Goal: Find specific page/section: Find specific page/section

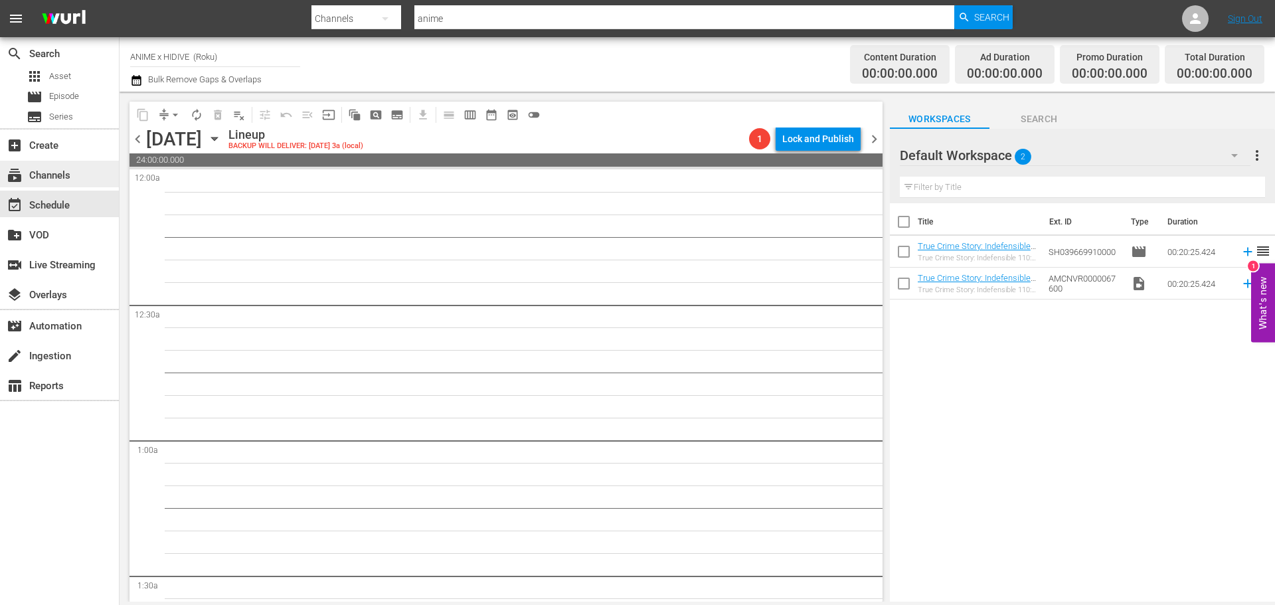
click at [72, 179] on div "subscriptions Channels" at bounding box center [59, 174] width 119 height 27
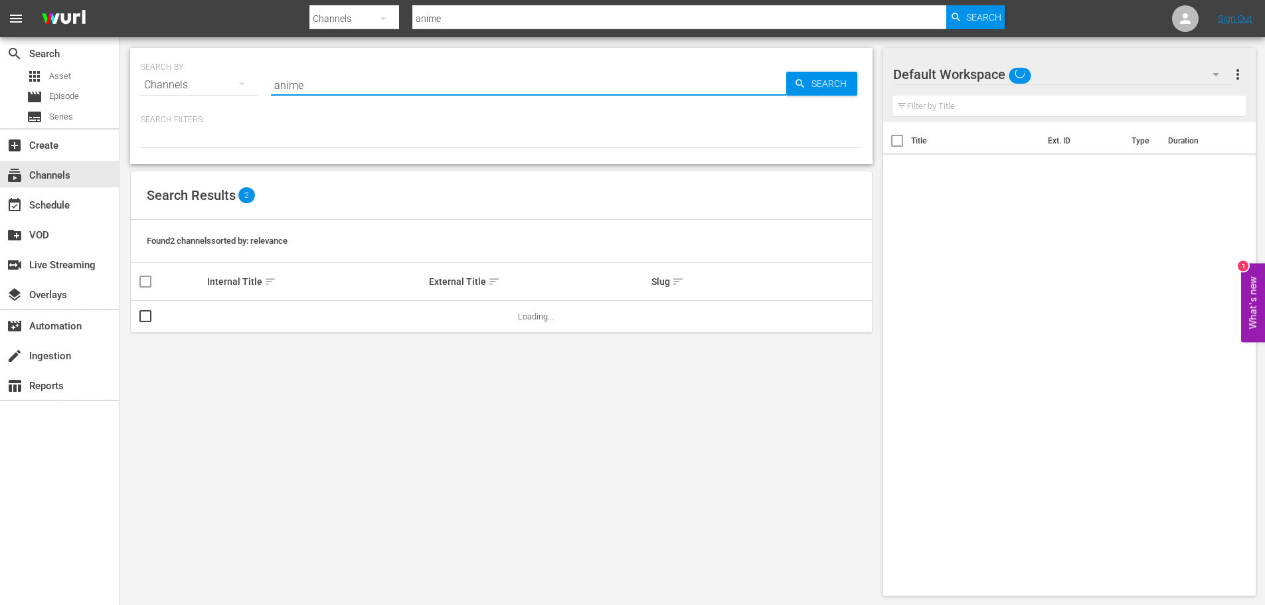
click at [317, 96] on input "anime" at bounding box center [528, 85] width 515 height 32
drag, startPoint x: 331, startPoint y: 88, endPoint x: 229, endPoint y: 64, distance: 105.2
click at [234, 66] on div "SEARCH BY Search By Channels Search ID, Title, Description, Keywords, or Catego…" at bounding box center [501, 77] width 721 height 48
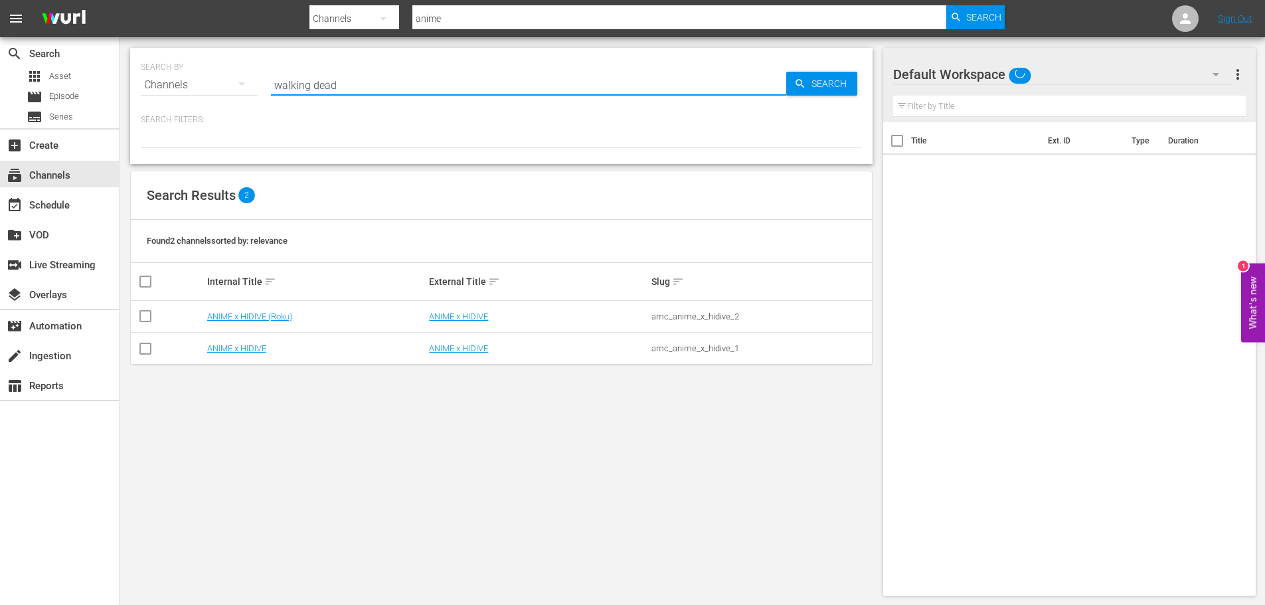
type input "walking dead"
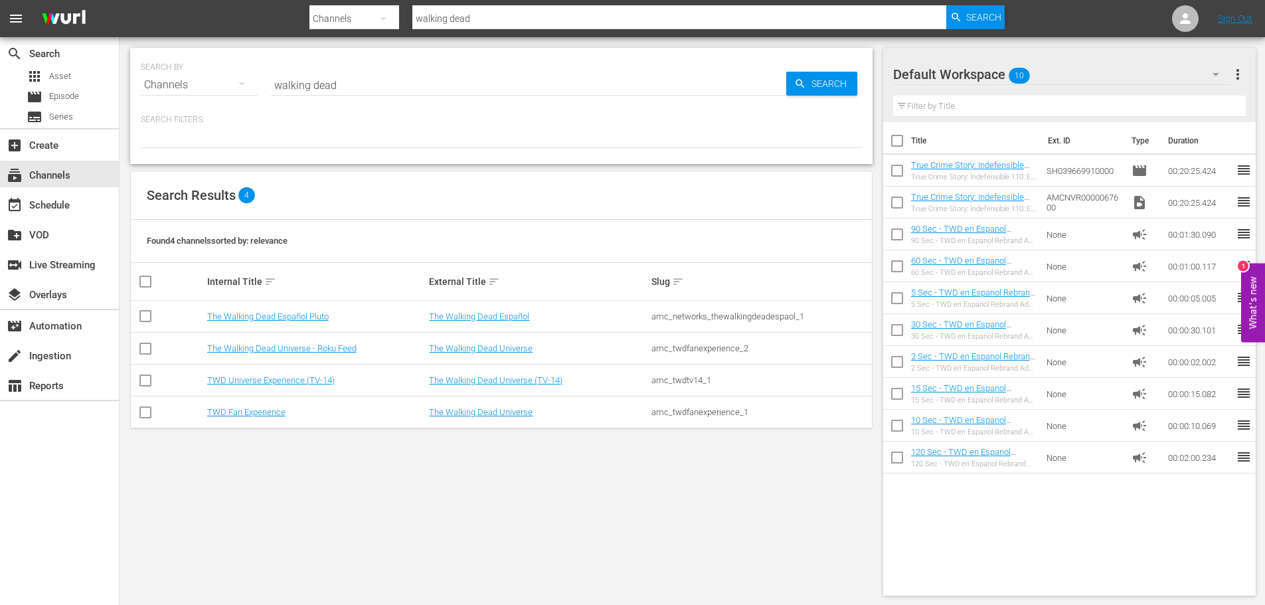
click at [670, 541] on div "SEARCH BY Search By Channels Search ID, Title, Description, Keywords, or Catego…" at bounding box center [502, 321] width 764 height 569
click at [307, 353] on link "The Walking Dead Universe - Roku Feed" at bounding box center [281, 348] width 149 height 10
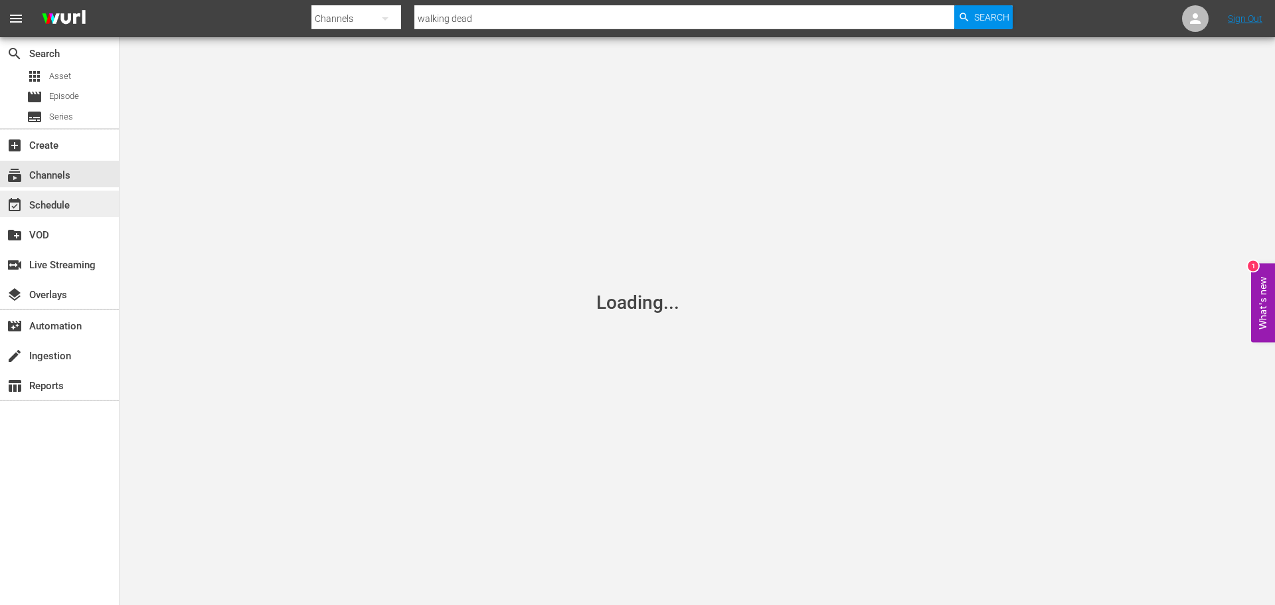
click at [96, 208] on div "event_available Schedule" at bounding box center [59, 204] width 119 height 27
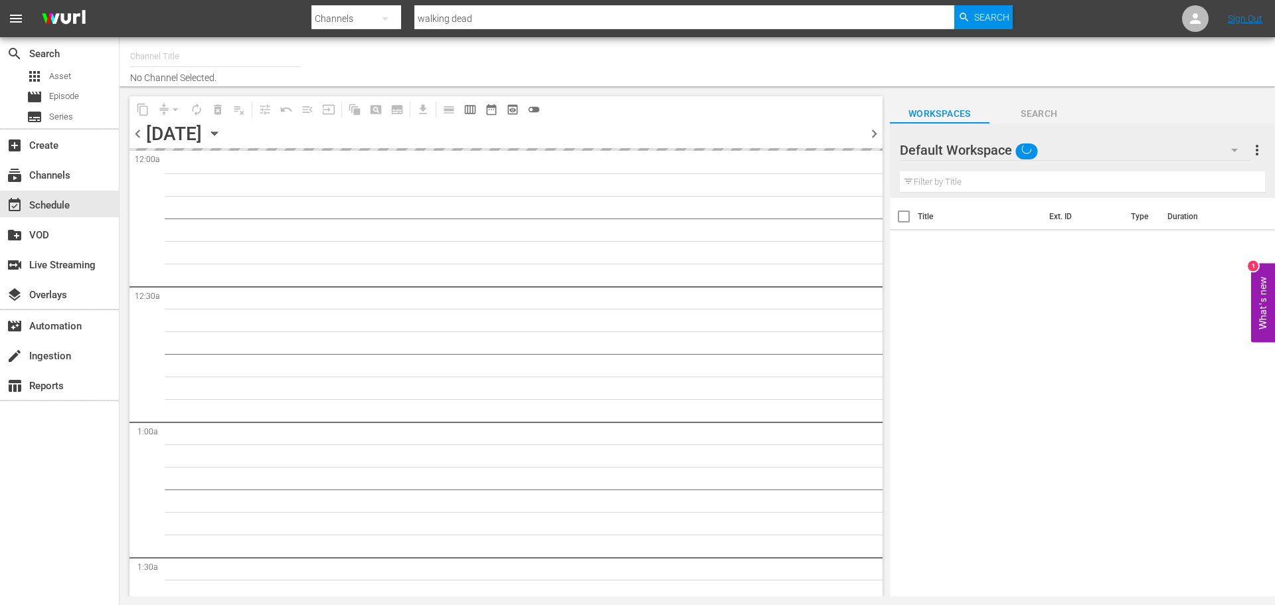
type input "The Walking Dead Universe - Roku Feed (1215)"
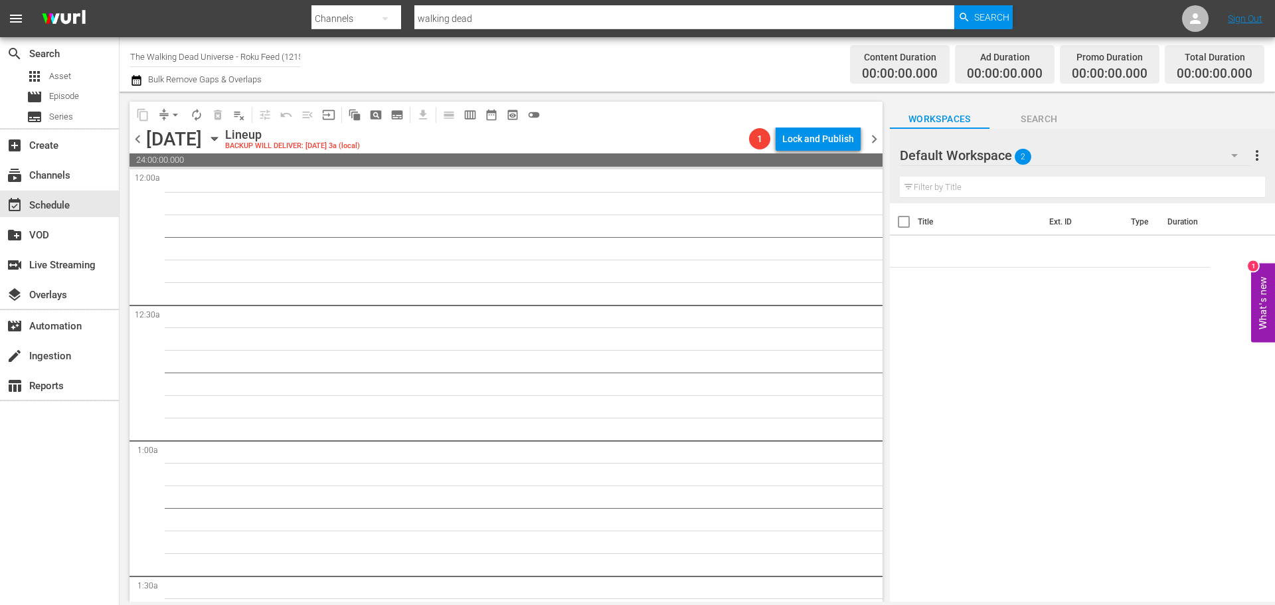
click at [222, 143] on icon "button" at bounding box center [214, 138] width 15 height 15
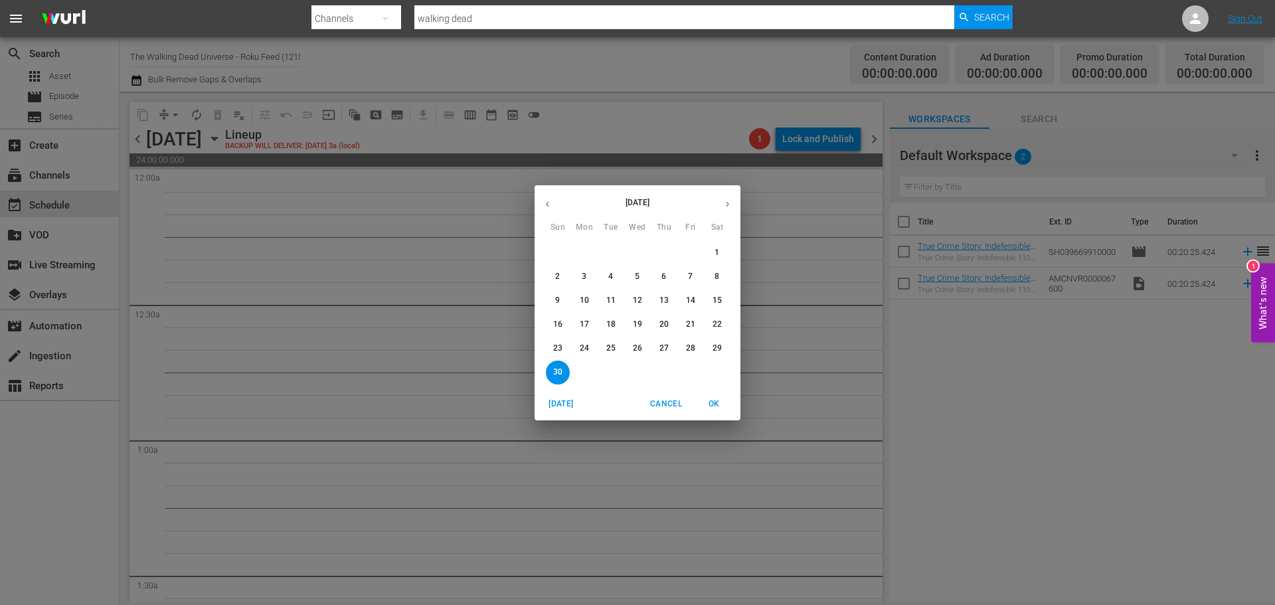
drag, startPoint x: 642, startPoint y: 300, endPoint x: 658, endPoint y: 307, distance: 17.5
click at [642, 299] on span "12" at bounding box center [638, 300] width 24 height 11
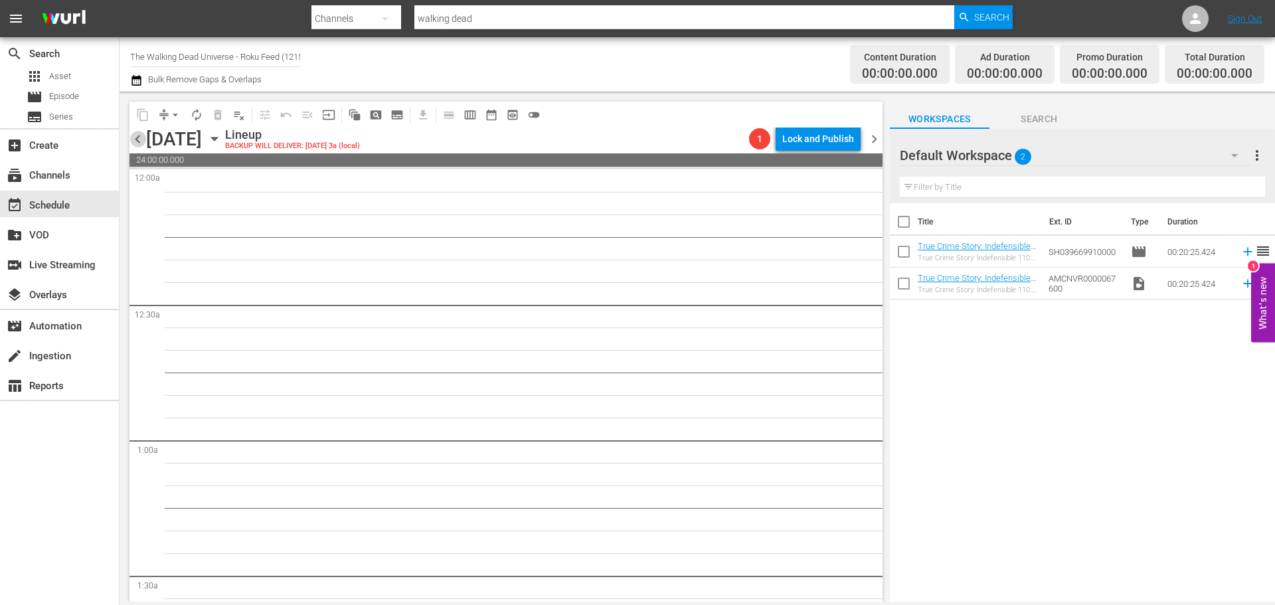
click at [137, 144] on span "chevron_left" at bounding box center [138, 139] width 17 height 17
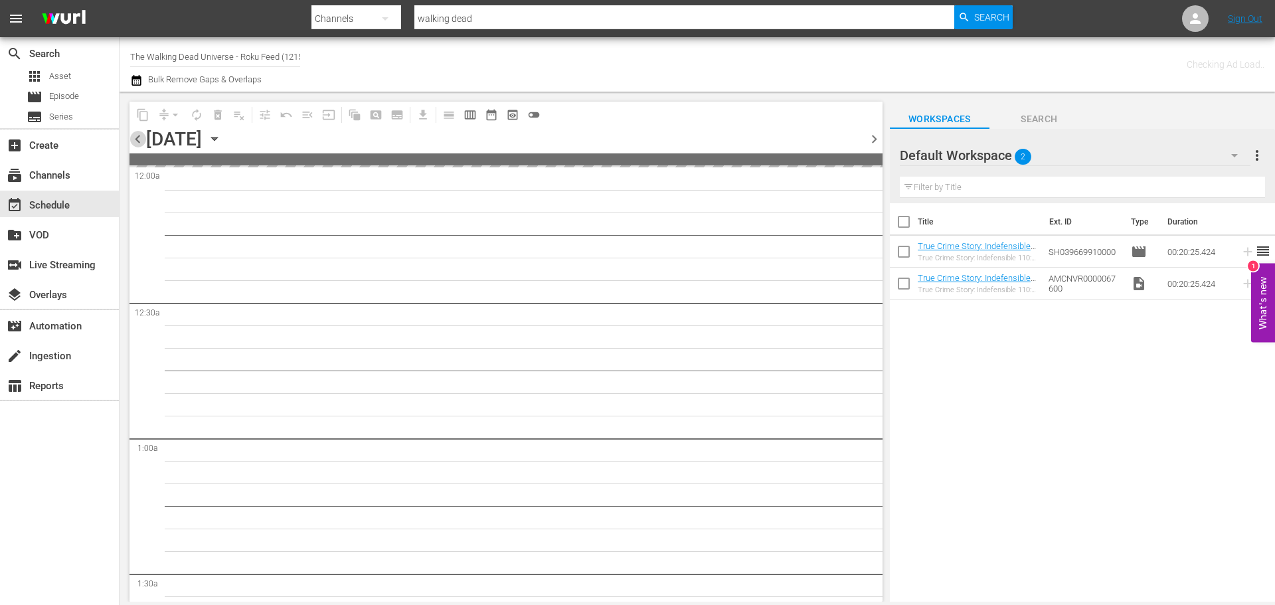
click at [137, 144] on span "chevron_left" at bounding box center [138, 139] width 17 height 17
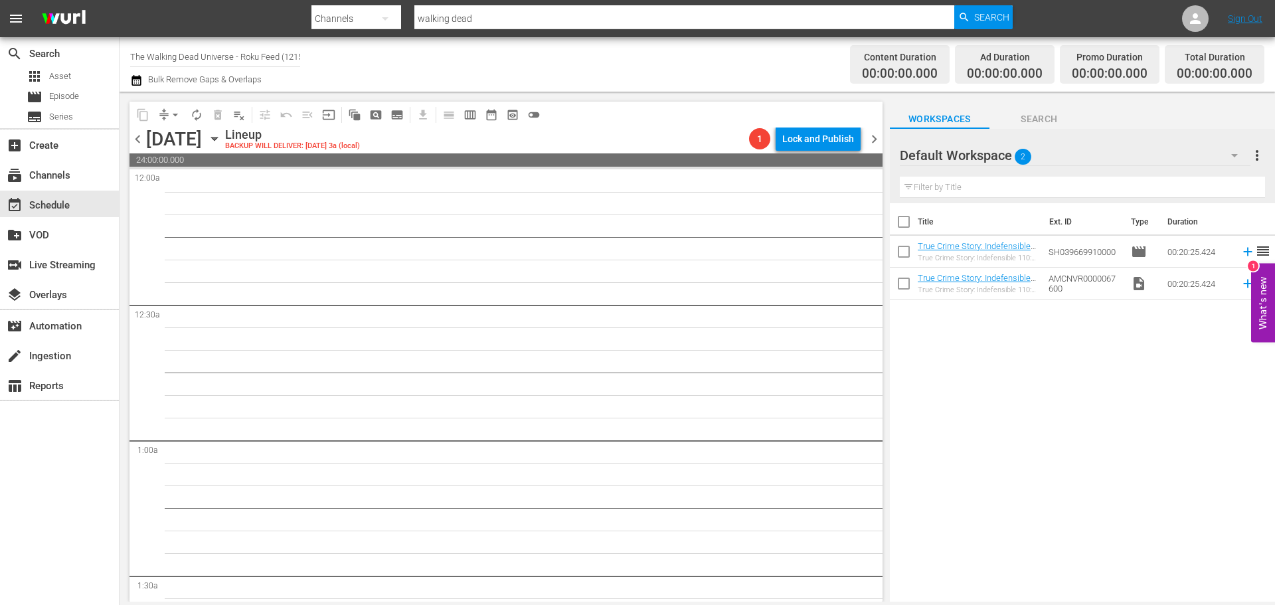
click at [217, 138] on icon "button" at bounding box center [214, 138] width 6 height 3
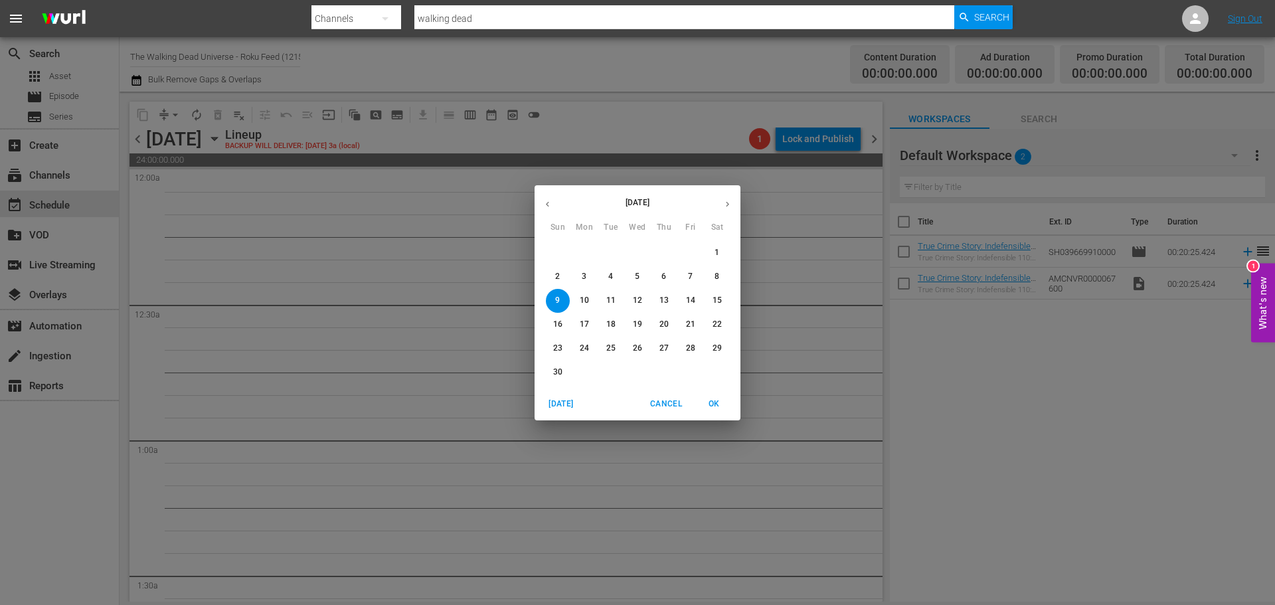
click at [554, 205] on button "button" at bounding box center [548, 204] width 26 height 26
click at [688, 352] on p "31" at bounding box center [690, 348] width 9 height 11
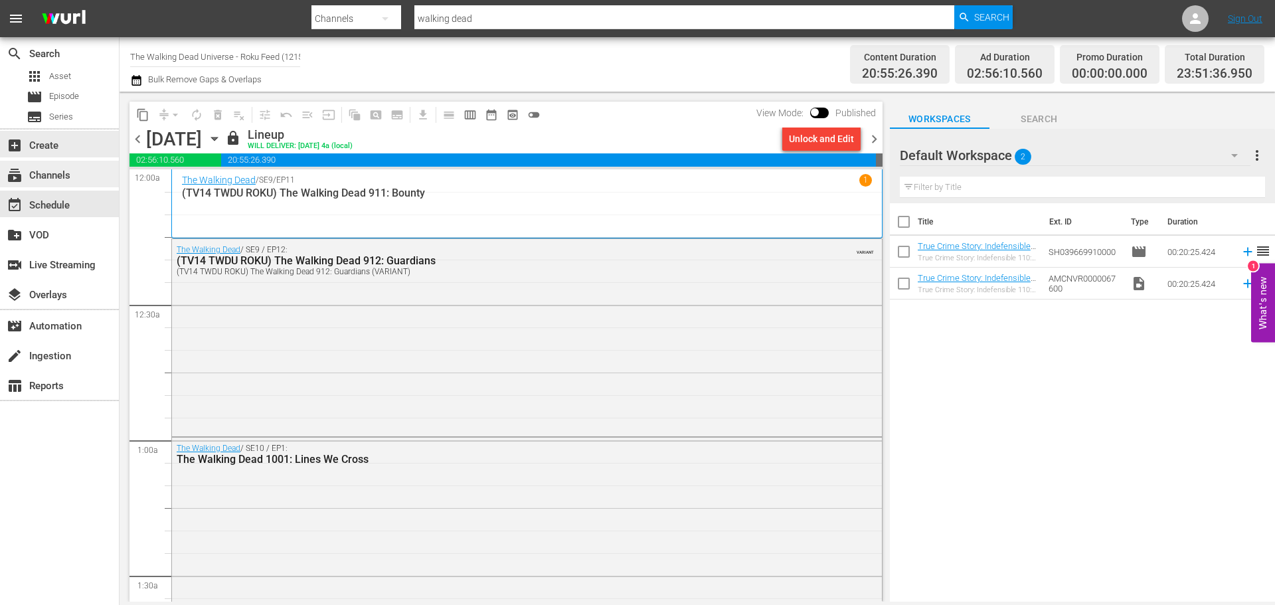
click at [60, 169] on div "subscriptions Channels" at bounding box center [37, 173] width 74 height 12
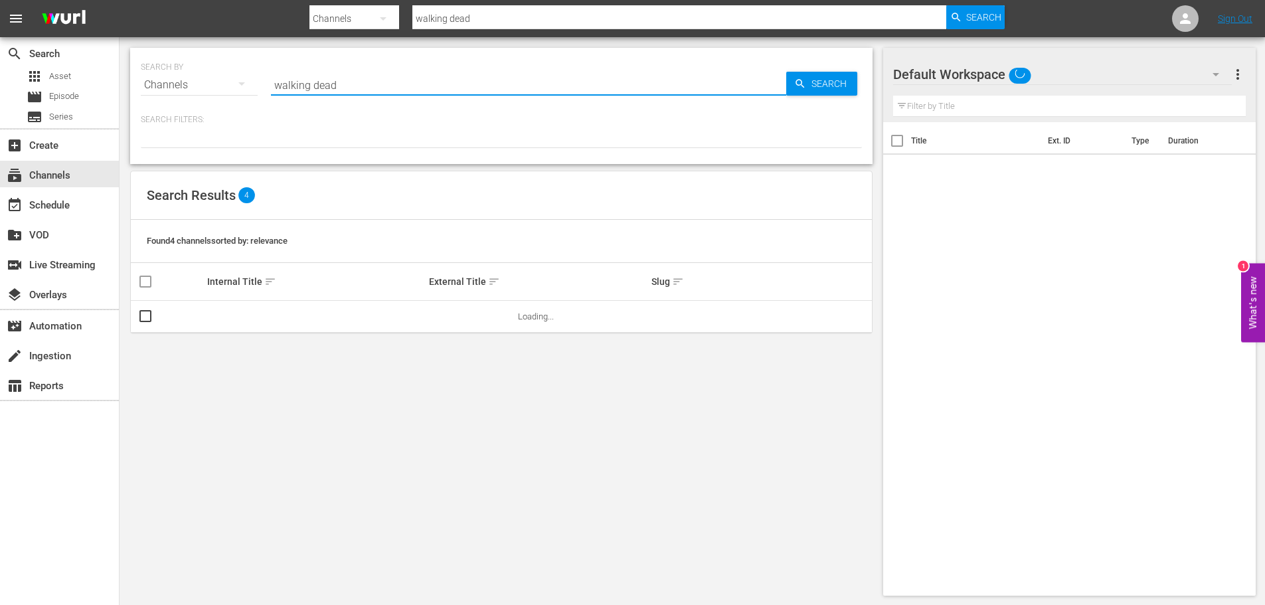
drag, startPoint x: 361, startPoint y: 80, endPoint x: 147, endPoint y: 78, distance: 213.2
click at [181, 79] on div "SEARCH BY Search By Channels Search ID, Title, Description, Keywords, or Catego…" at bounding box center [501, 77] width 721 height 48
type input "espanol"
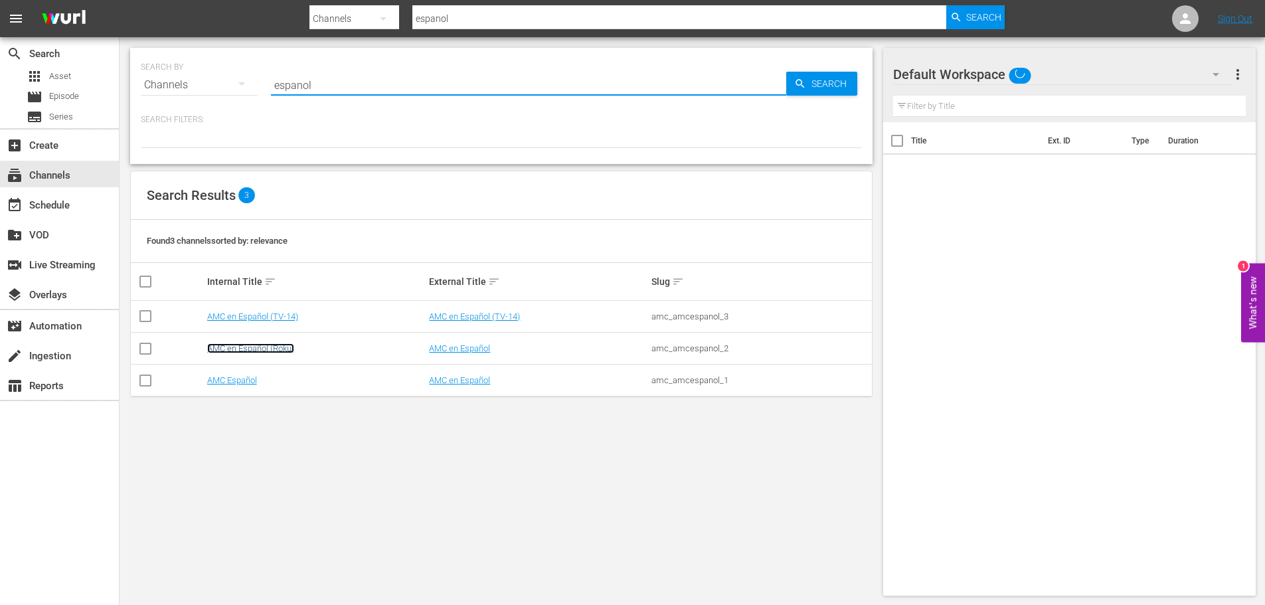
click at [264, 351] on link "AMC en Español (Roku)" at bounding box center [250, 348] width 87 height 10
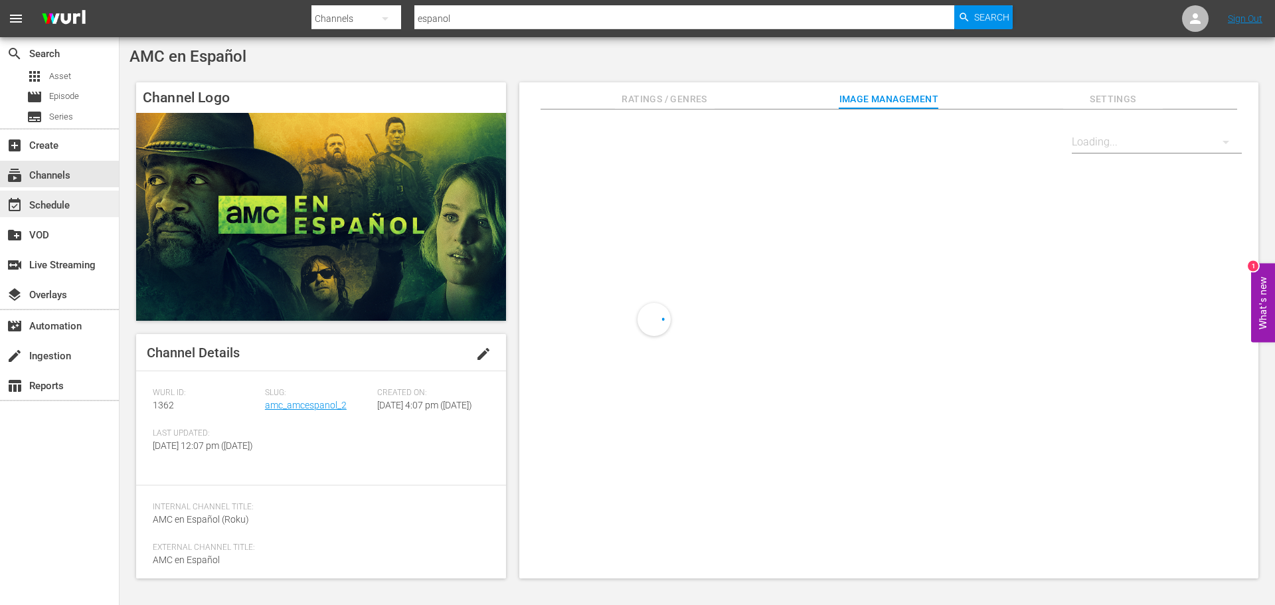
click at [87, 210] on div "event_available Schedule" at bounding box center [59, 204] width 119 height 27
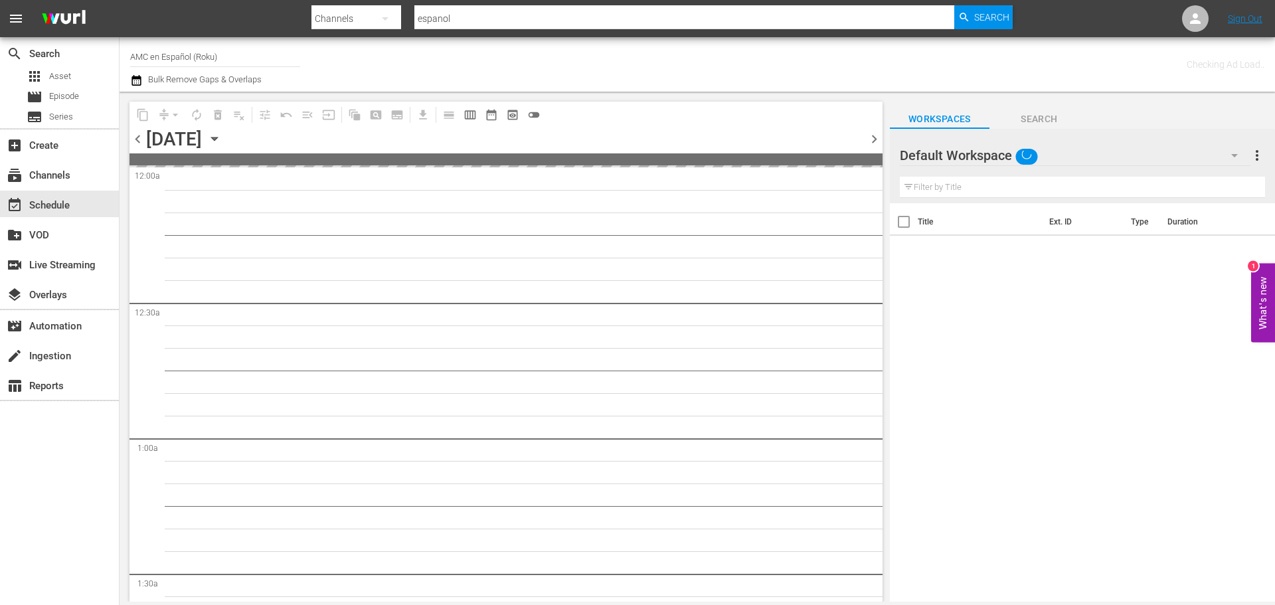
click at [222, 138] on icon "button" at bounding box center [214, 138] width 15 height 15
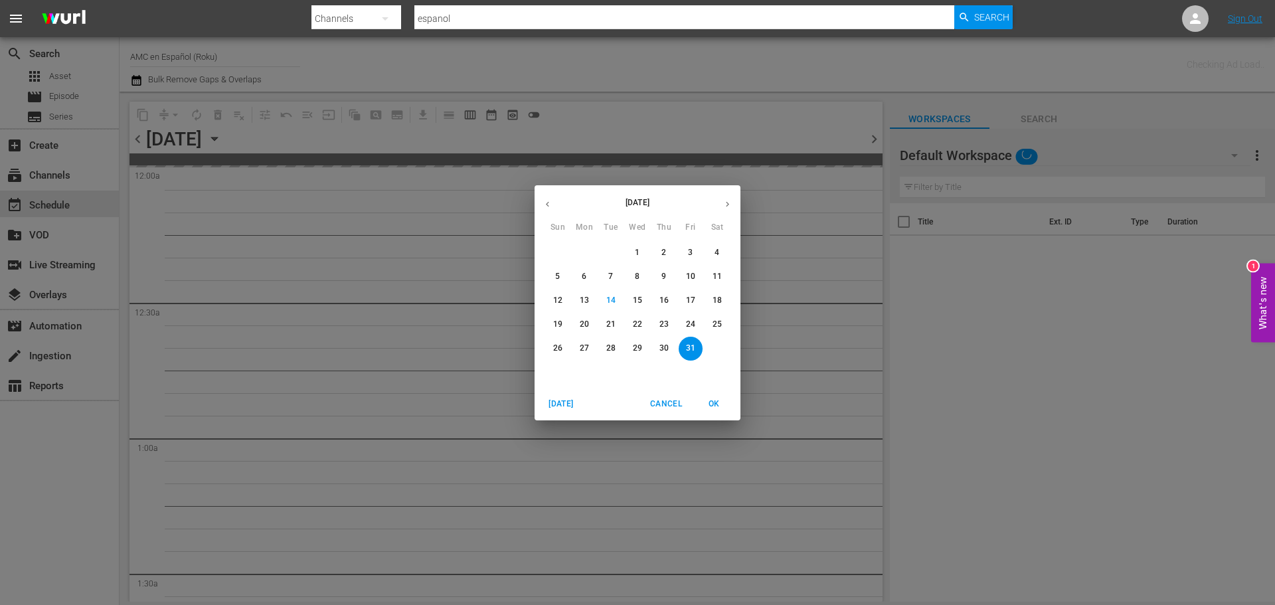
click at [722, 210] on button "button" at bounding box center [728, 204] width 26 height 26
click at [553, 373] on span "30" at bounding box center [558, 372] width 24 height 11
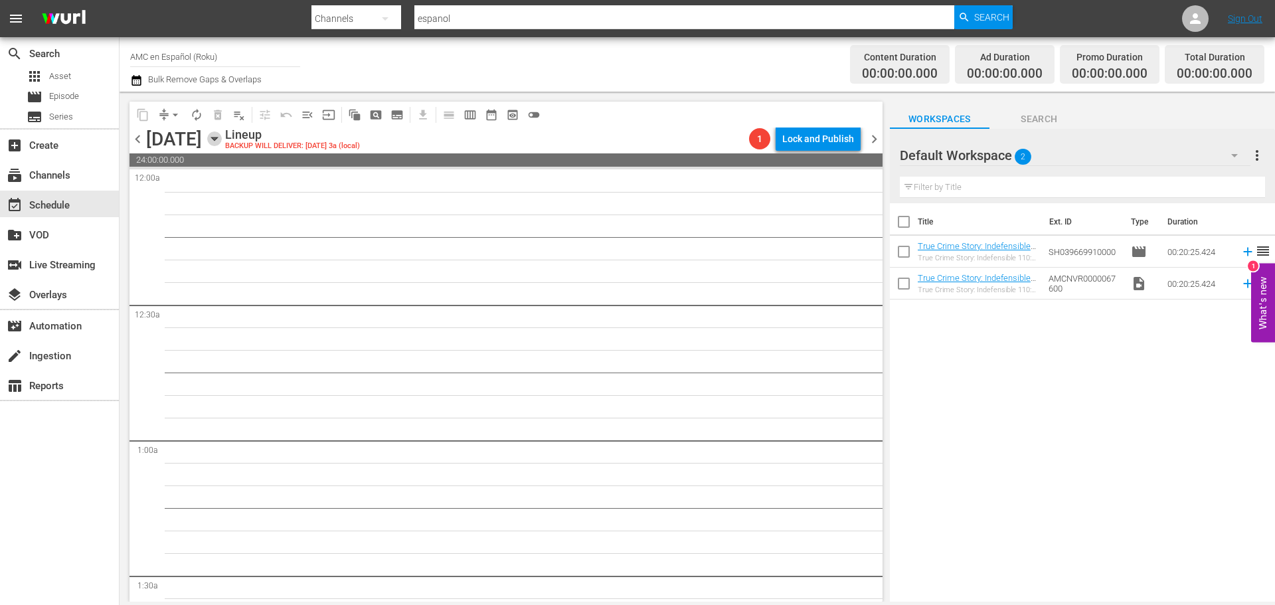
click at [222, 143] on icon "button" at bounding box center [214, 138] width 15 height 15
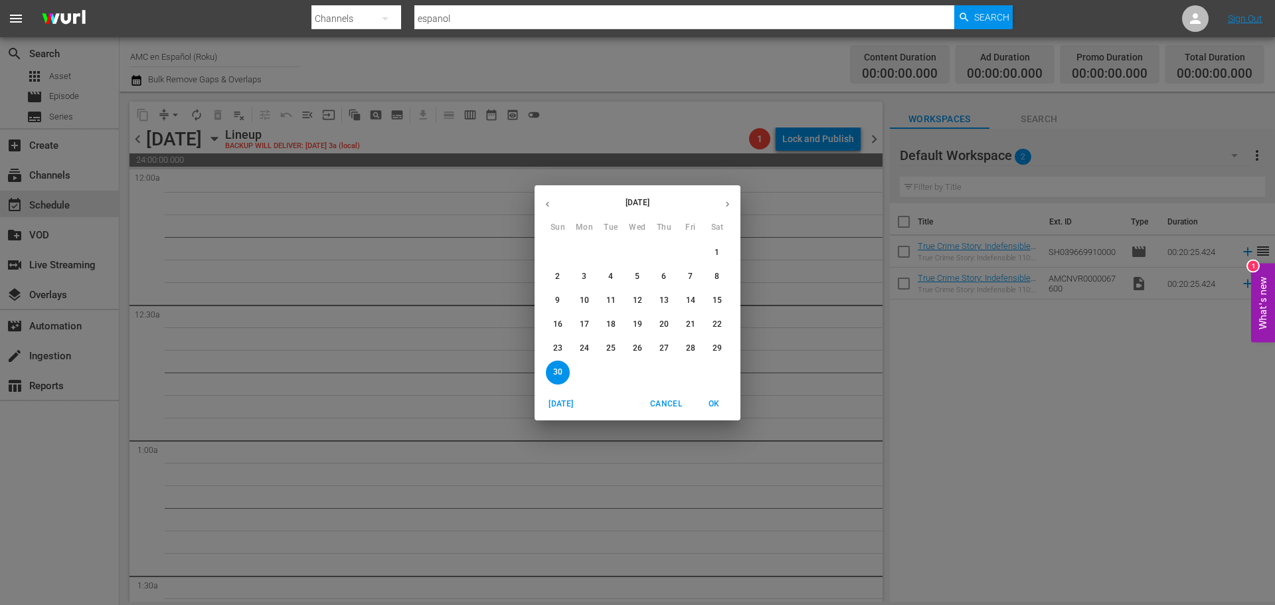
click at [545, 207] on icon "button" at bounding box center [548, 204] width 10 height 10
click at [689, 354] on p "31" at bounding box center [690, 348] width 9 height 11
